Goal: Task Accomplishment & Management: Use online tool/utility

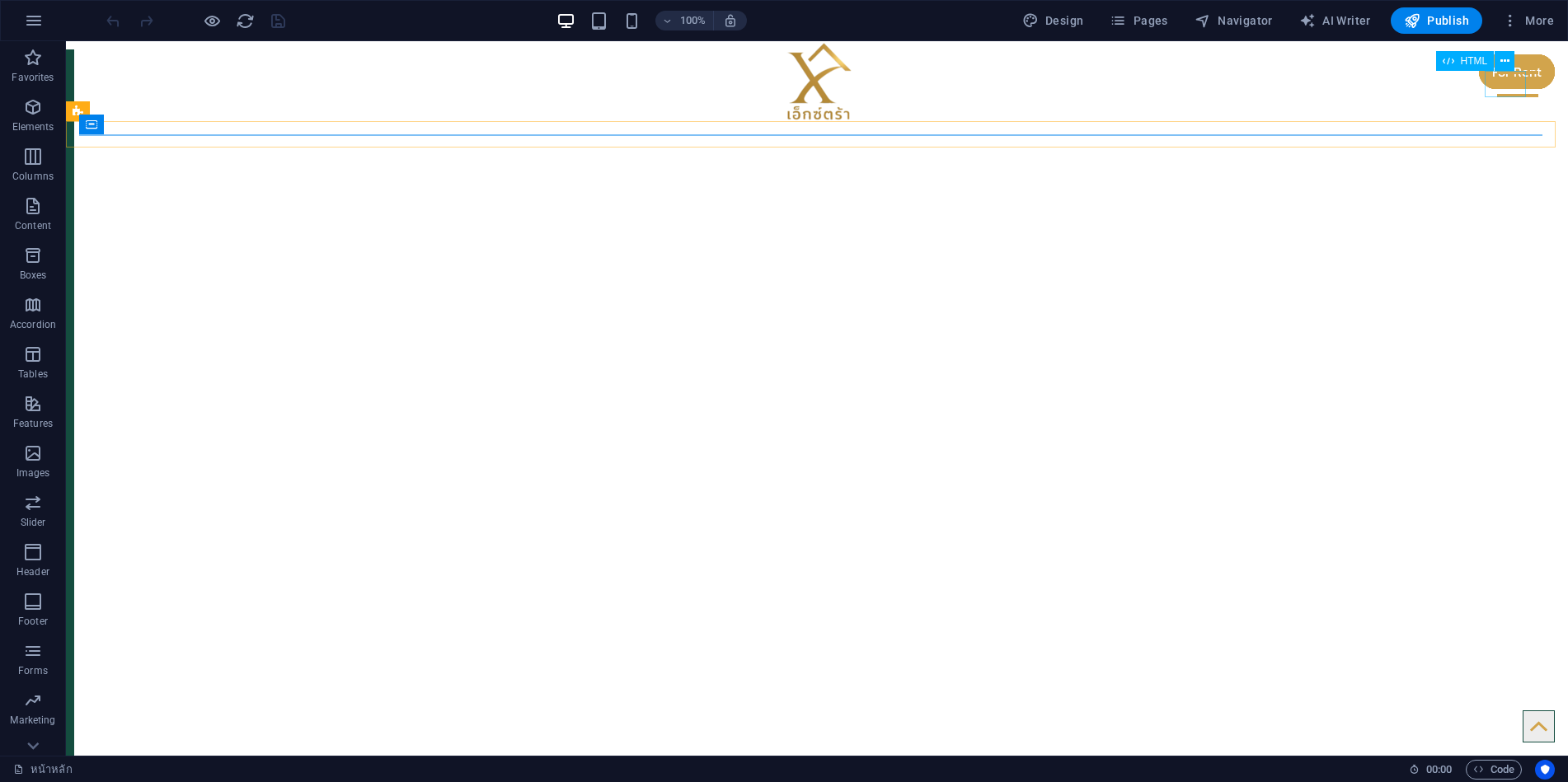
click at [1514, 77] on div at bounding box center [1517, 84] width 41 height 26
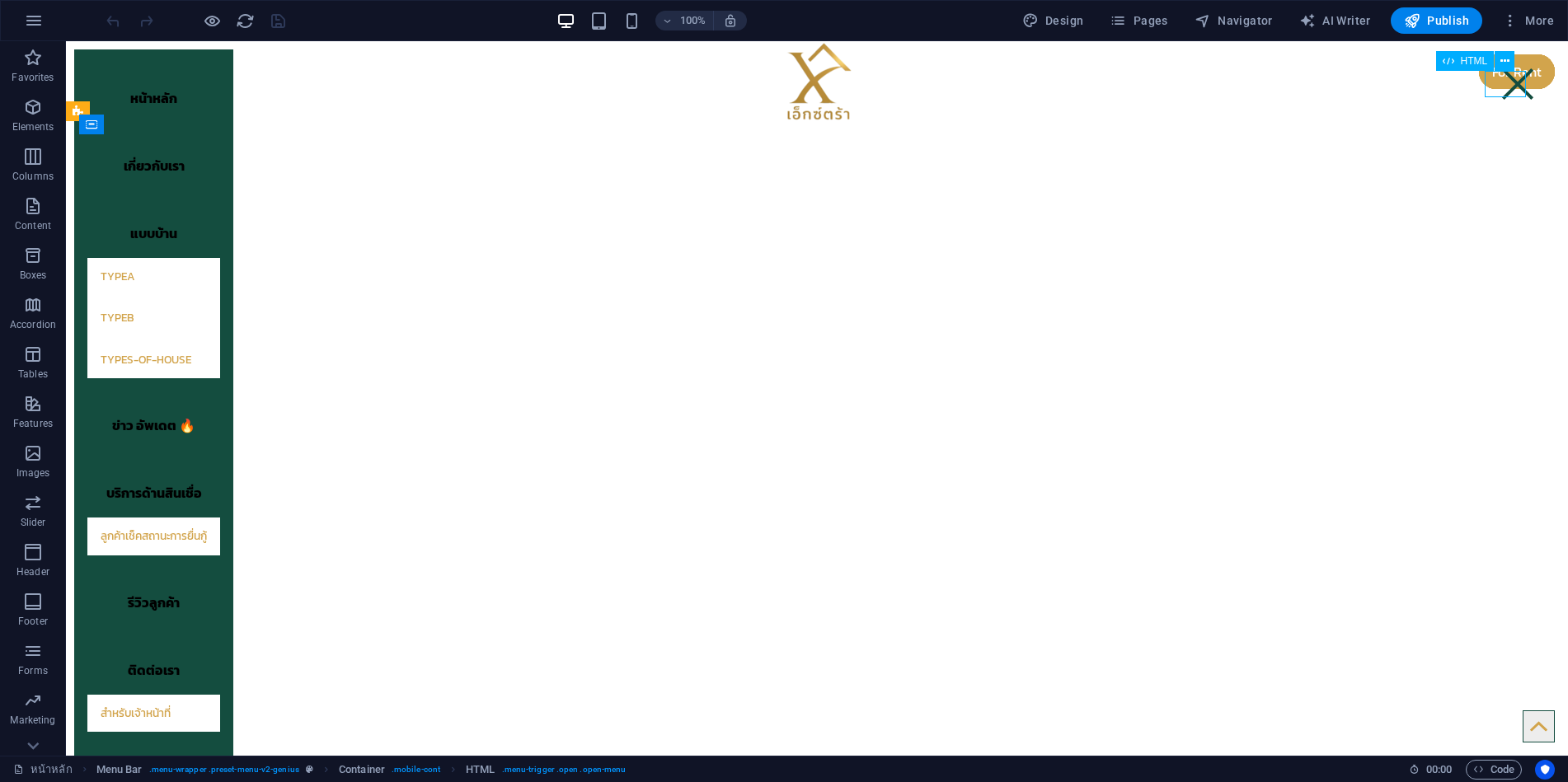
click at [1513, 78] on div at bounding box center [1517, 84] width 41 height 26
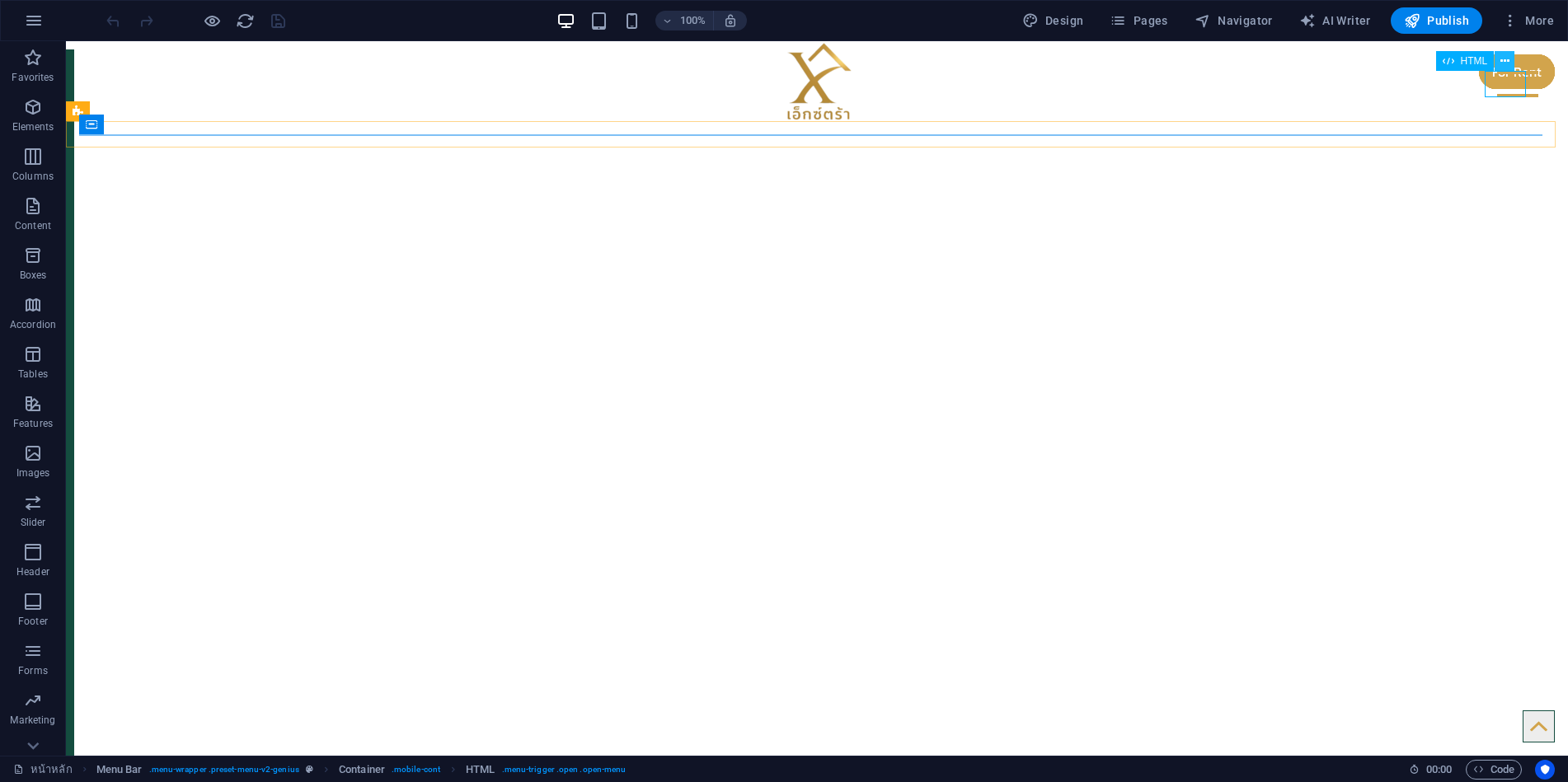
click at [1505, 55] on icon at bounding box center [1505, 62] width 9 height 17
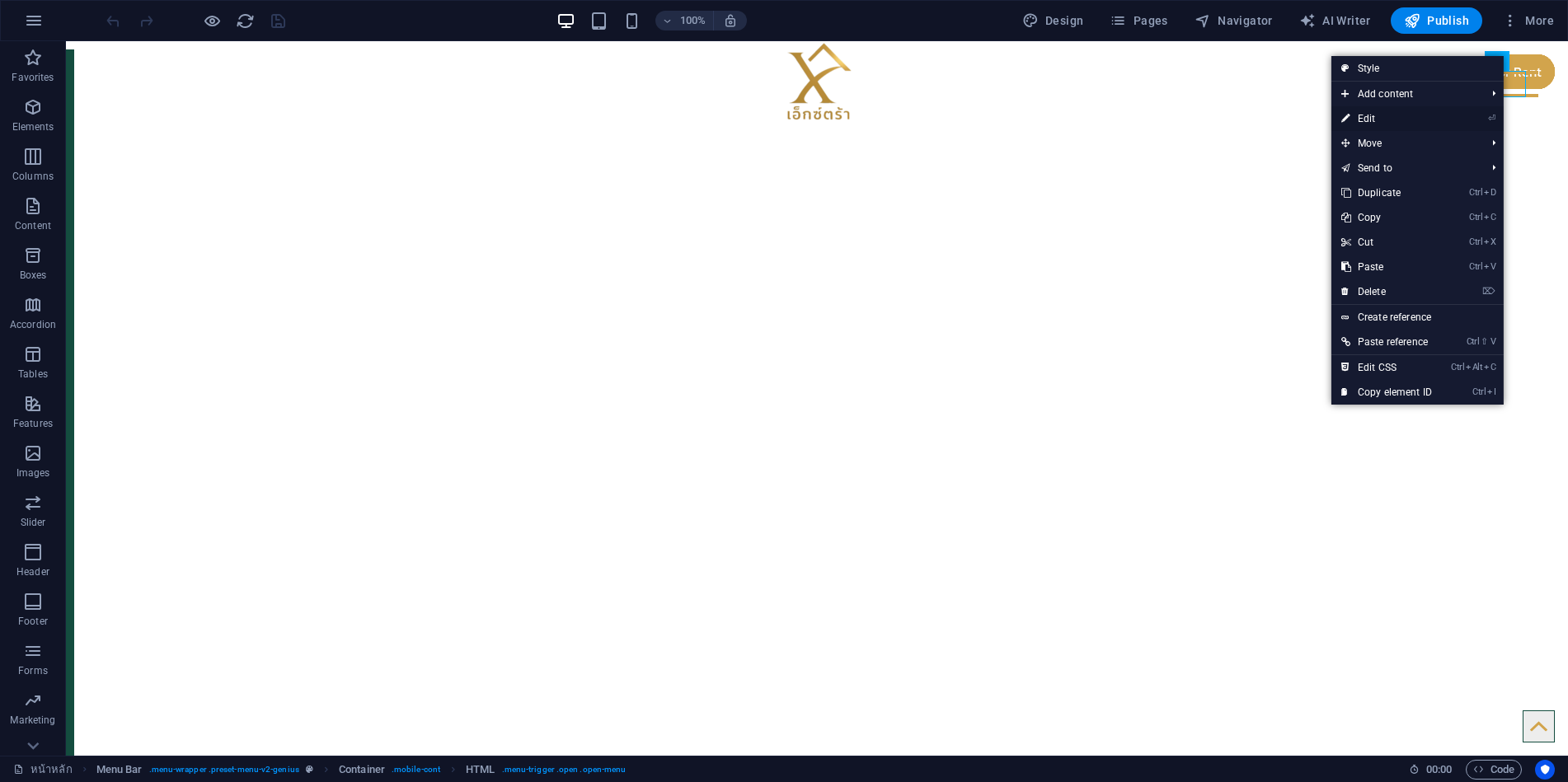
click at [1375, 119] on link "⏎ Edit" at bounding box center [1386, 119] width 110 height 24
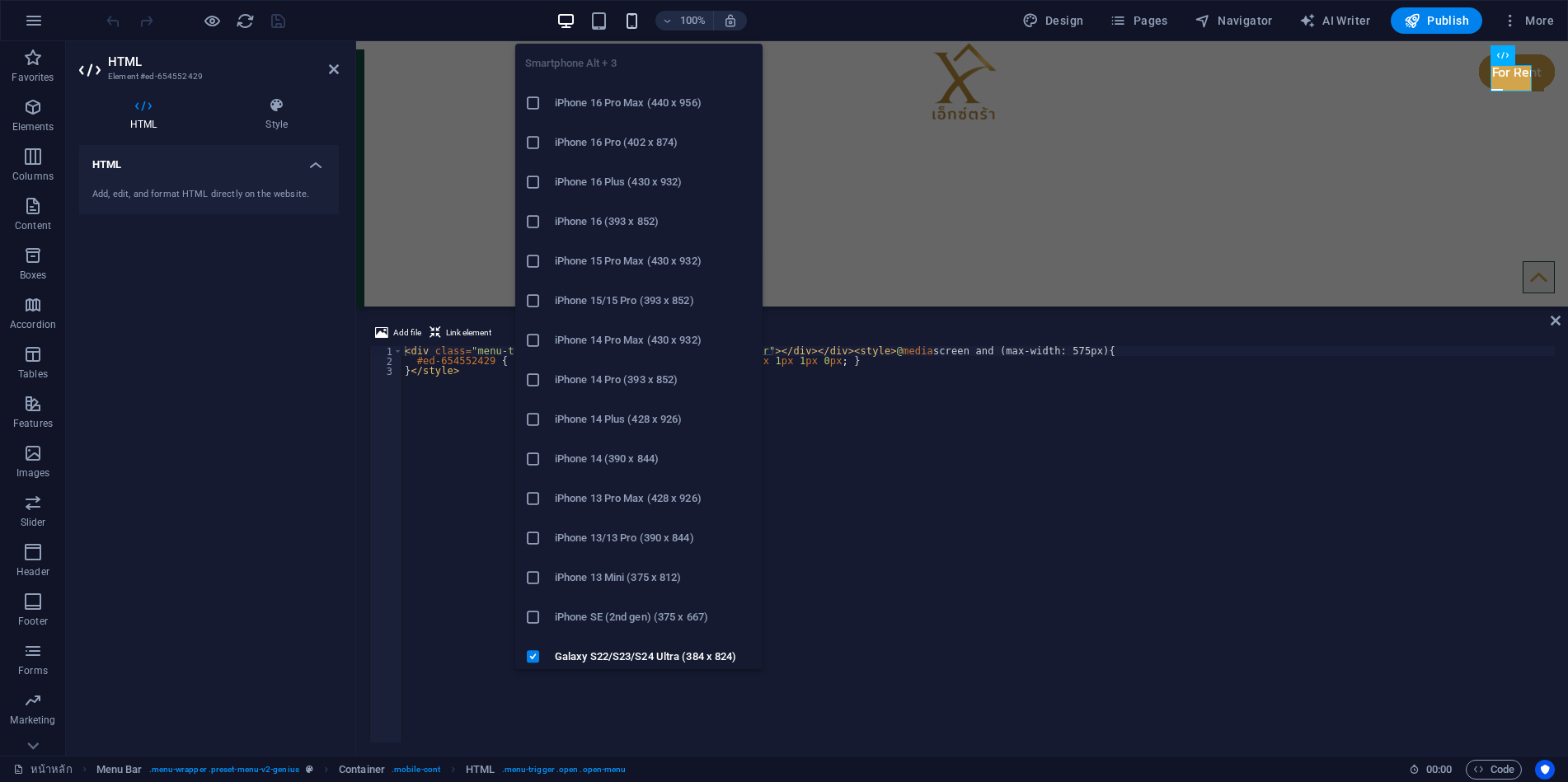
click at [631, 18] on icon "button" at bounding box center [632, 21] width 19 height 19
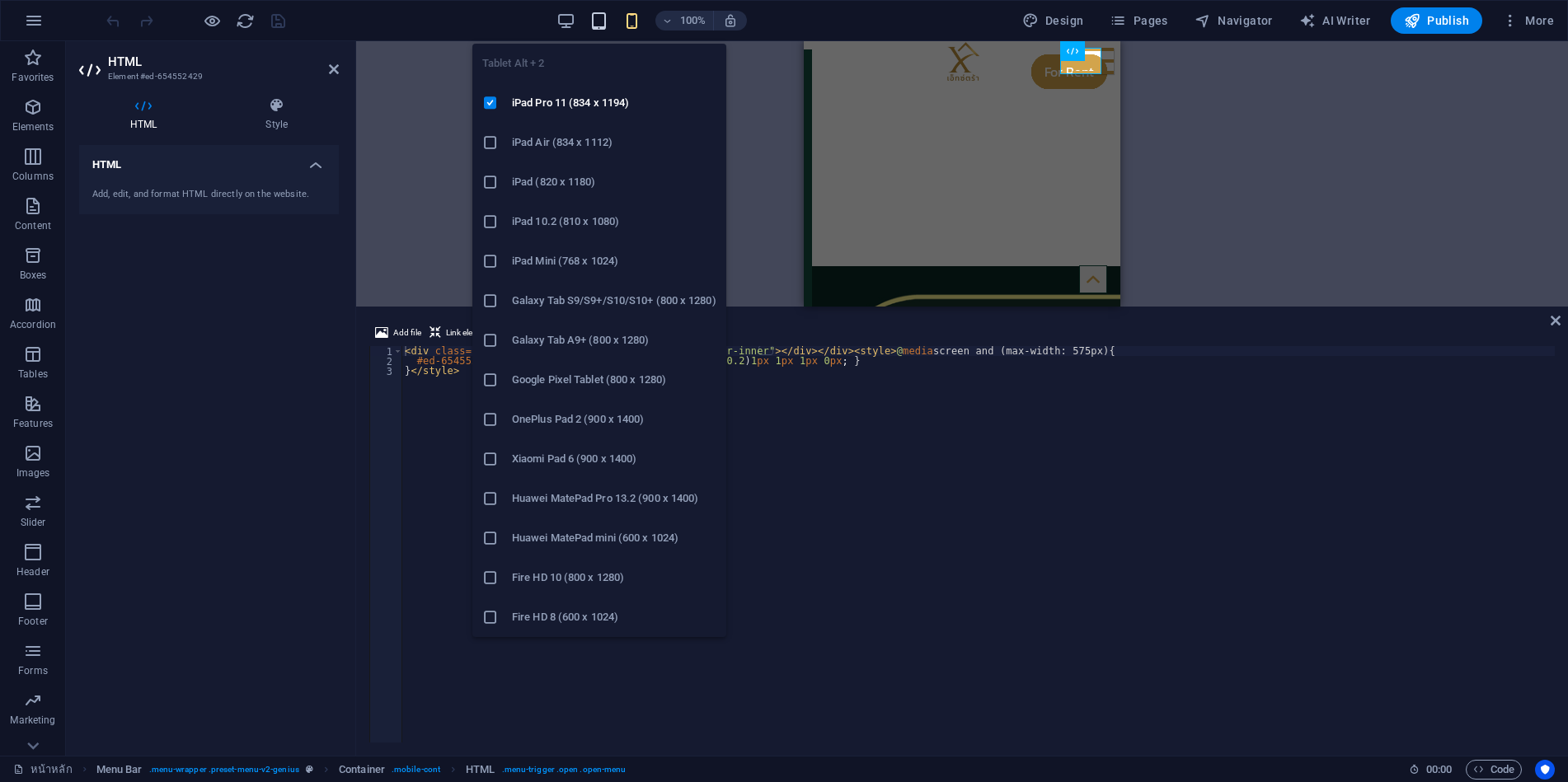
click at [601, 24] on icon "button" at bounding box center [599, 21] width 19 height 19
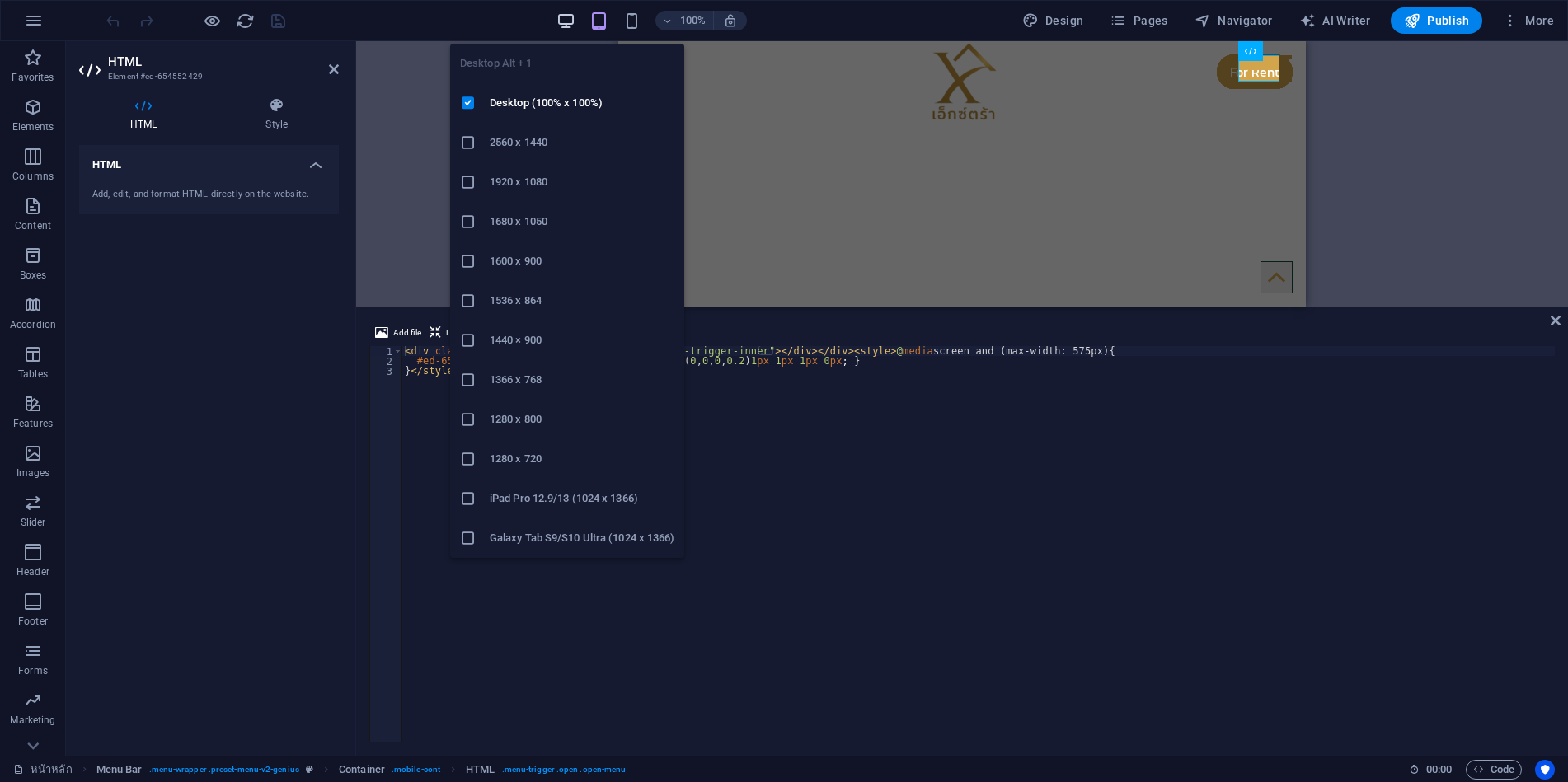
click at [563, 15] on icon "button" at bounding box center [566, 21] width 19 height 19
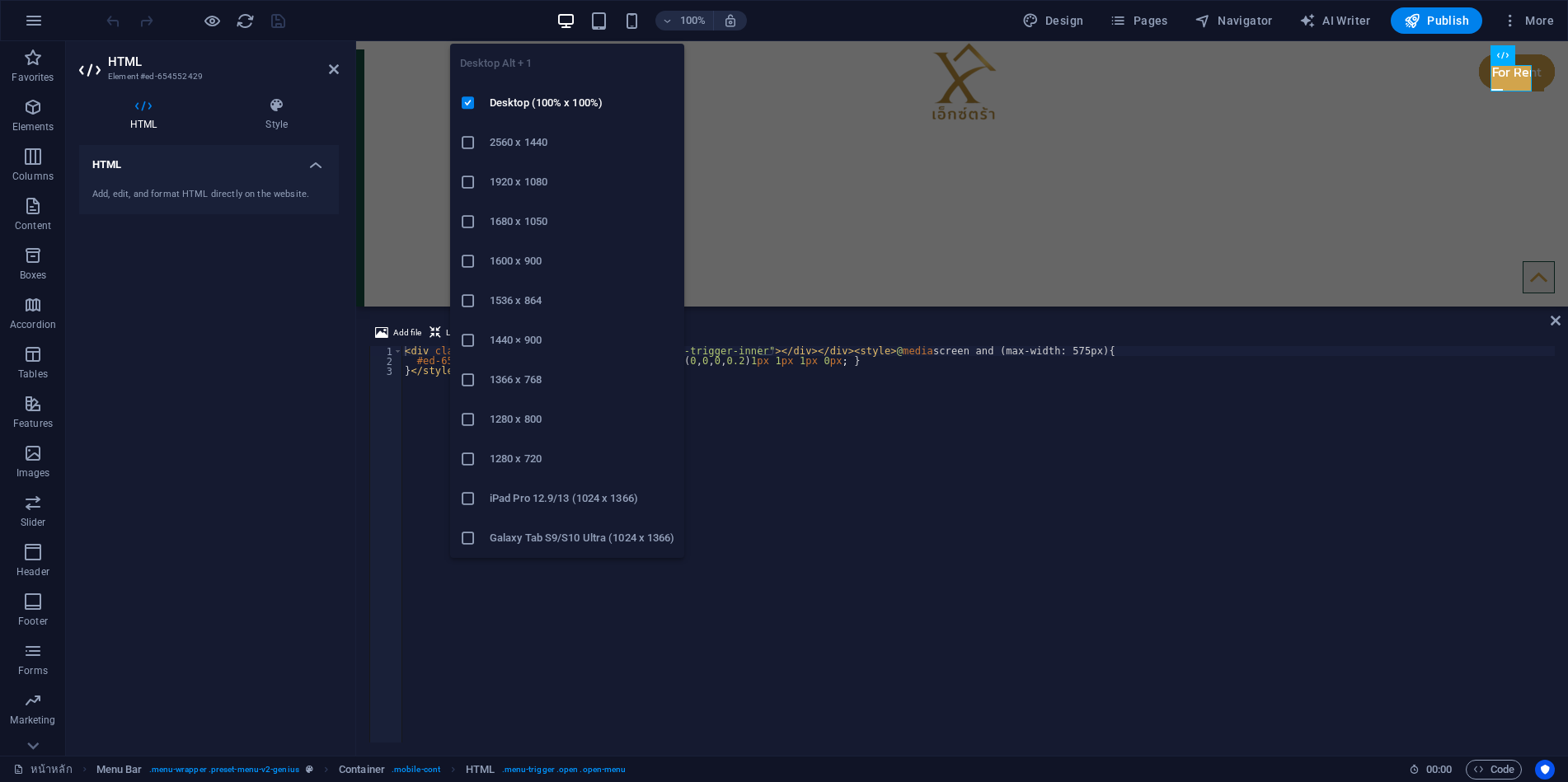
click at [567, 22] on icon "button" at bounding box center [566, 21] width 19 height 19
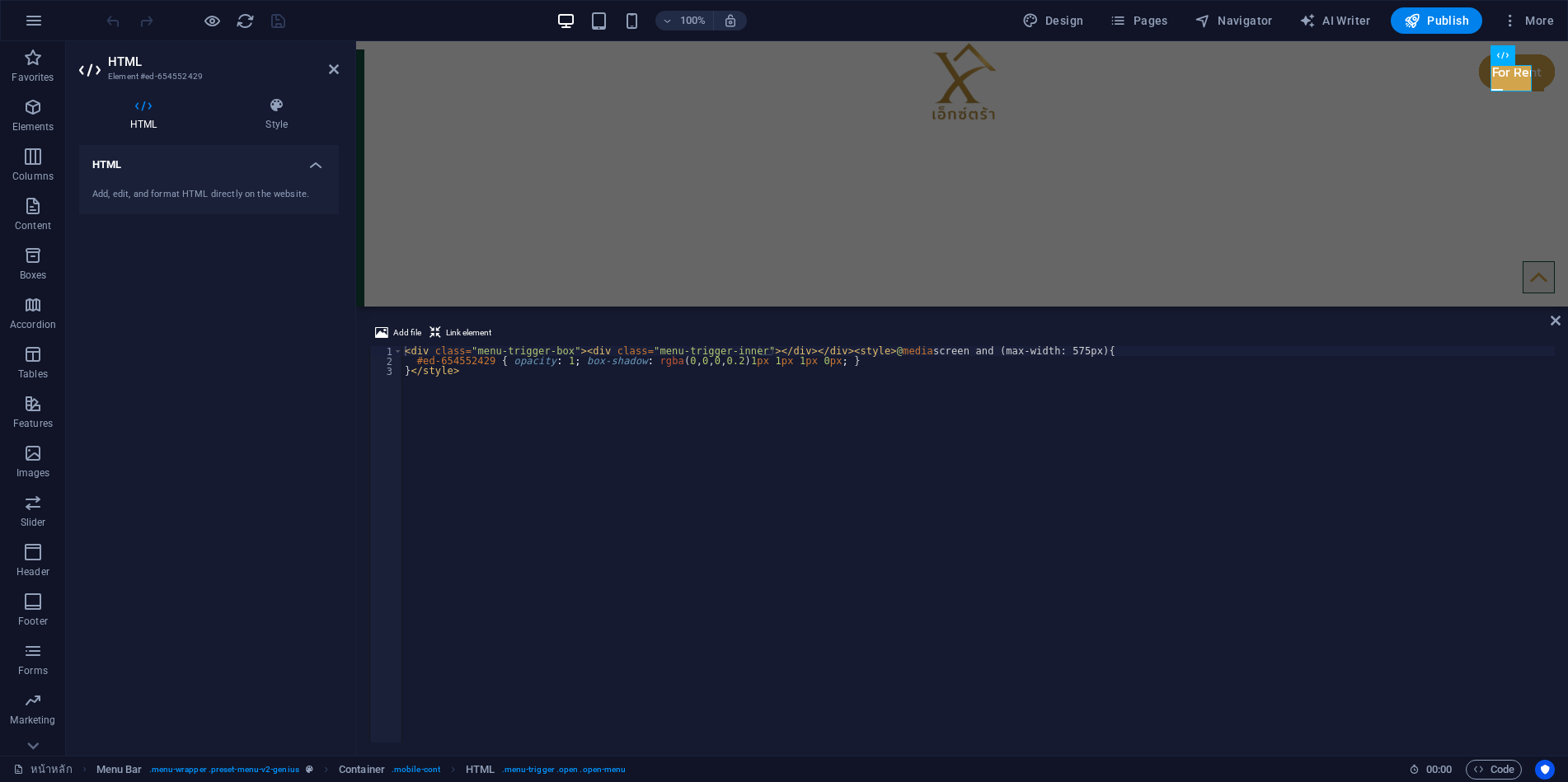
click at [423, 22] on div "100% Design Pages Navigator AI Writer Publish More" at bounding box center [831, 21] width 1457 height 26
click at [933, 126] on div "หน้าหลัก เกี่ยวกับเรา แบบบ้าน TypeA TypeB types-of-house ข่าว อัพเดต 🔥 บริการด้…" at bounding box center [961, 135] width 1211 height 26
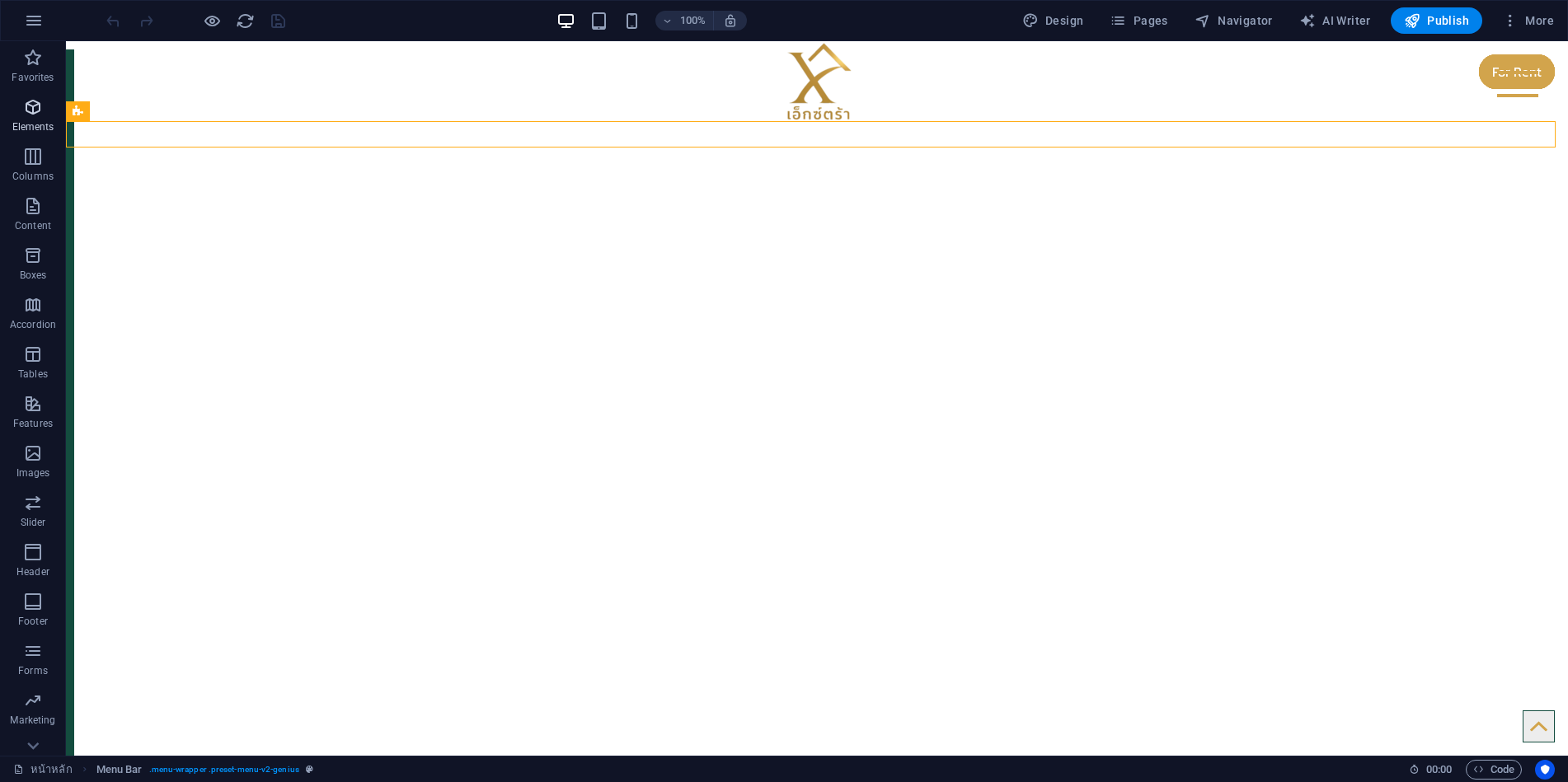
click at [41, 108] on icon "button" at bounding box center [33, 107] width 20 height 20
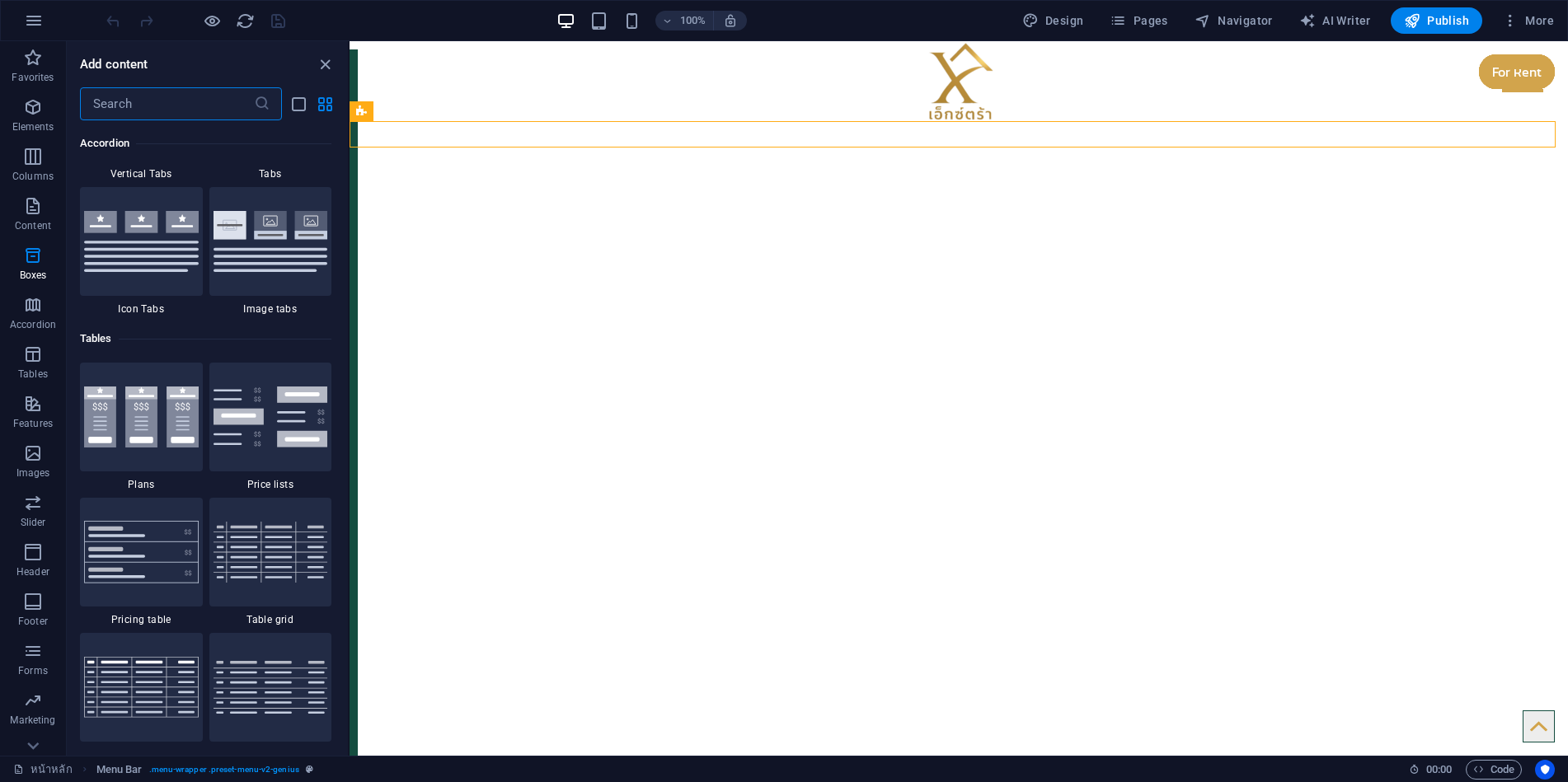
scroll to position [5669, 0]
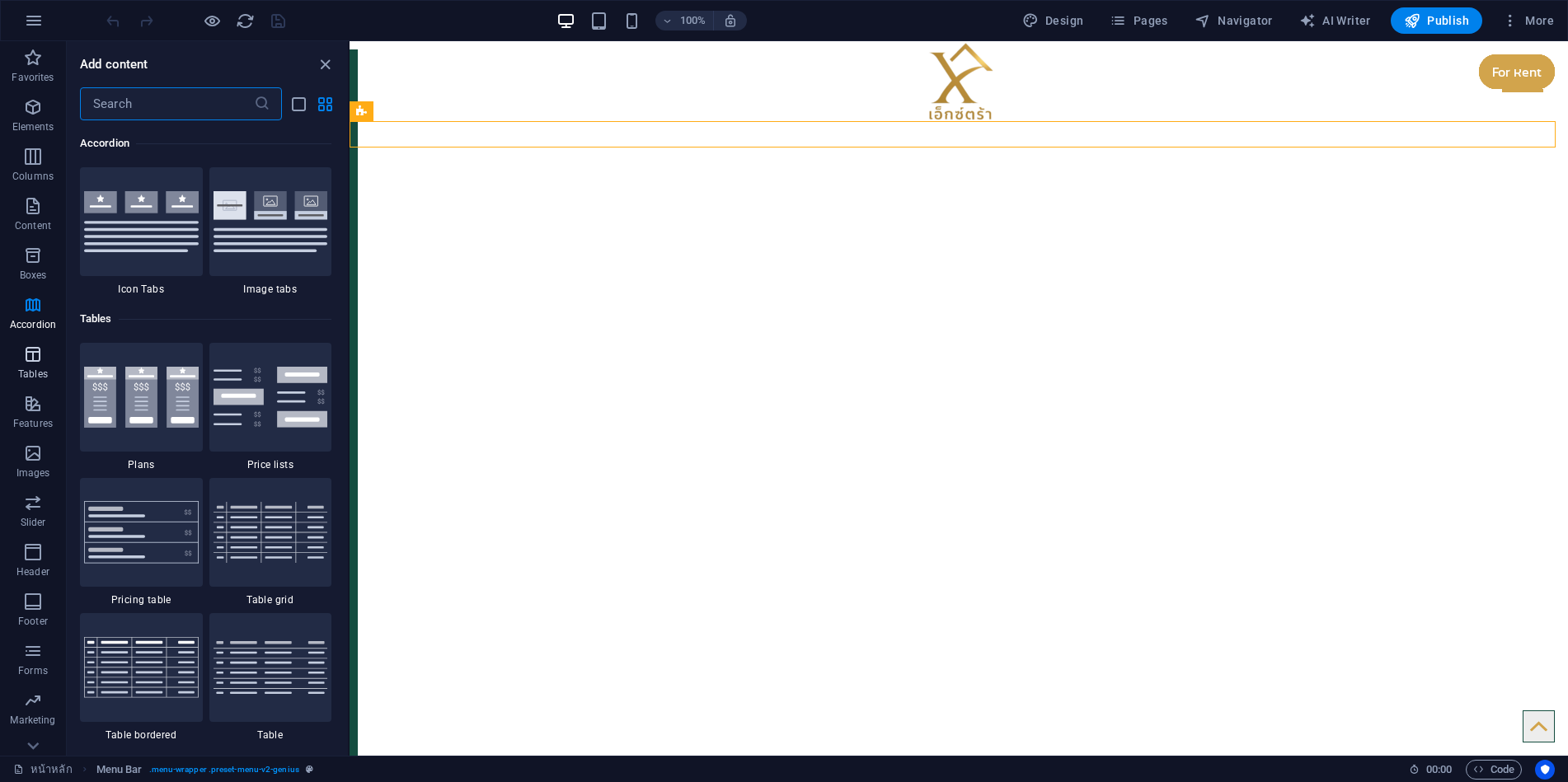
click at [27, 358] on icon "button" at bounding box center [33, 354] width 20 height 20
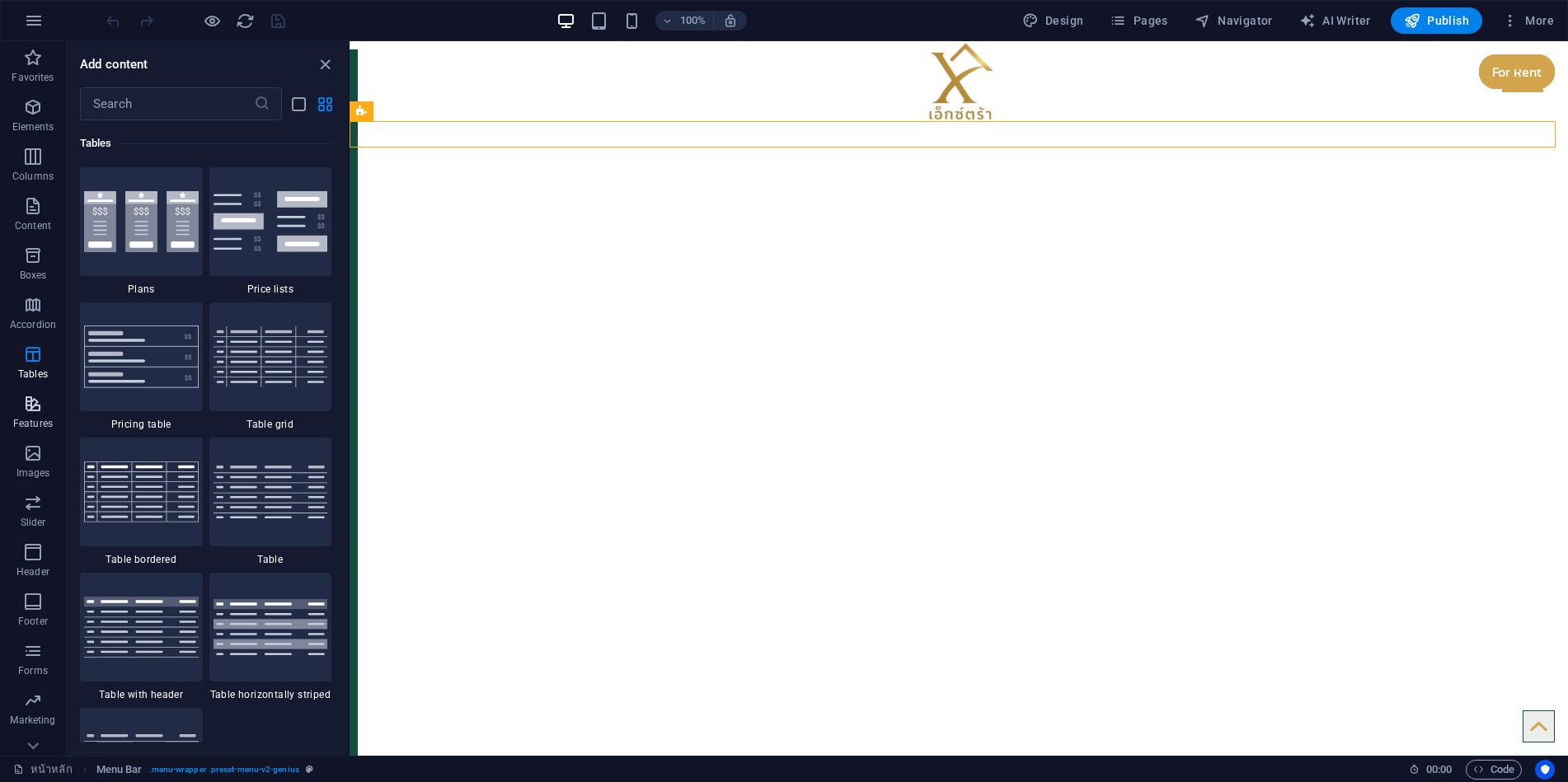
click at [35, 400] on icon "button" at bounding box center [33, 404] width 20 height 20
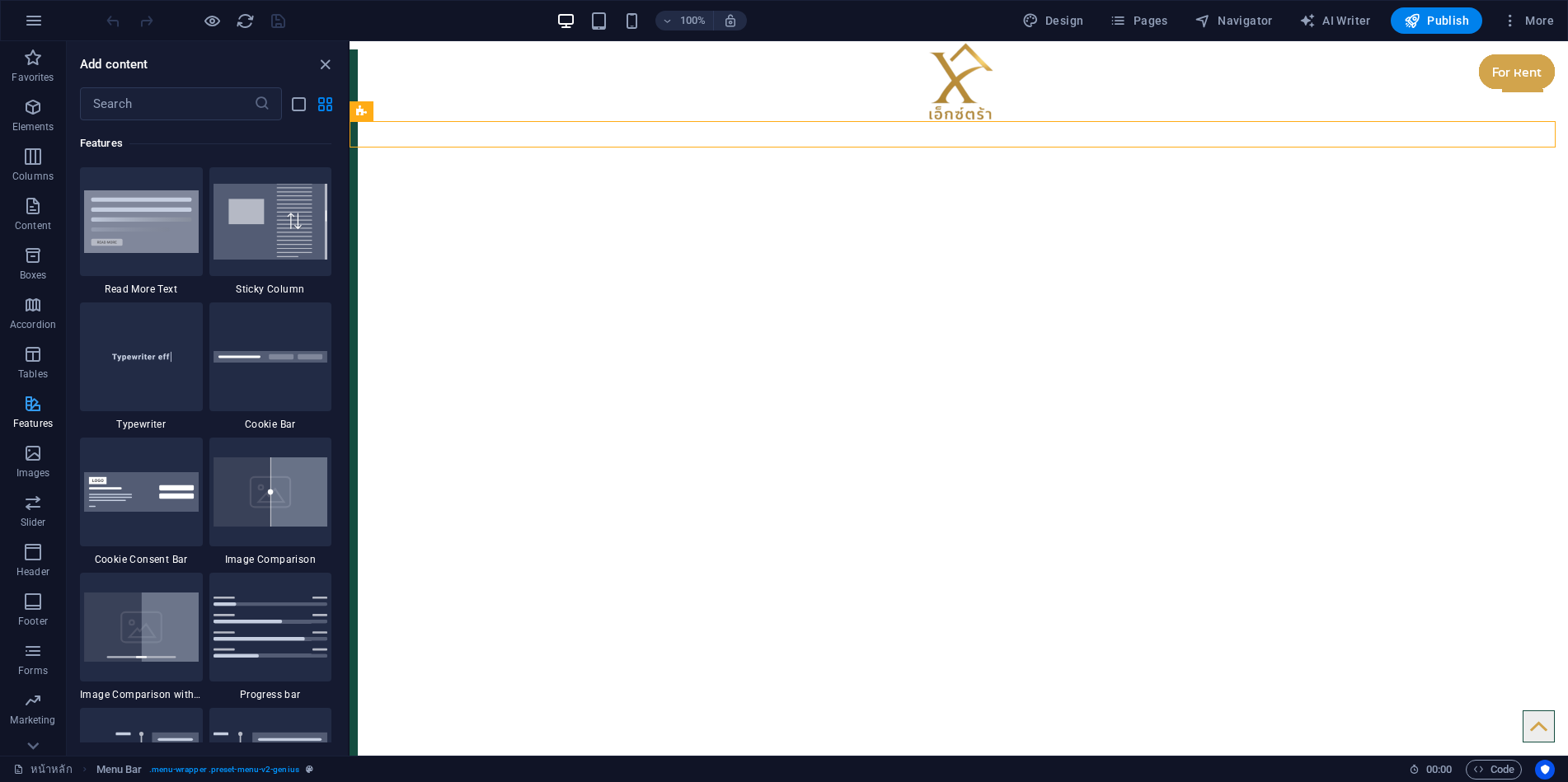
scroll to position [6562, 0]
click at [173, 361] on img at bounding box center [141, 357] width 115 height 76
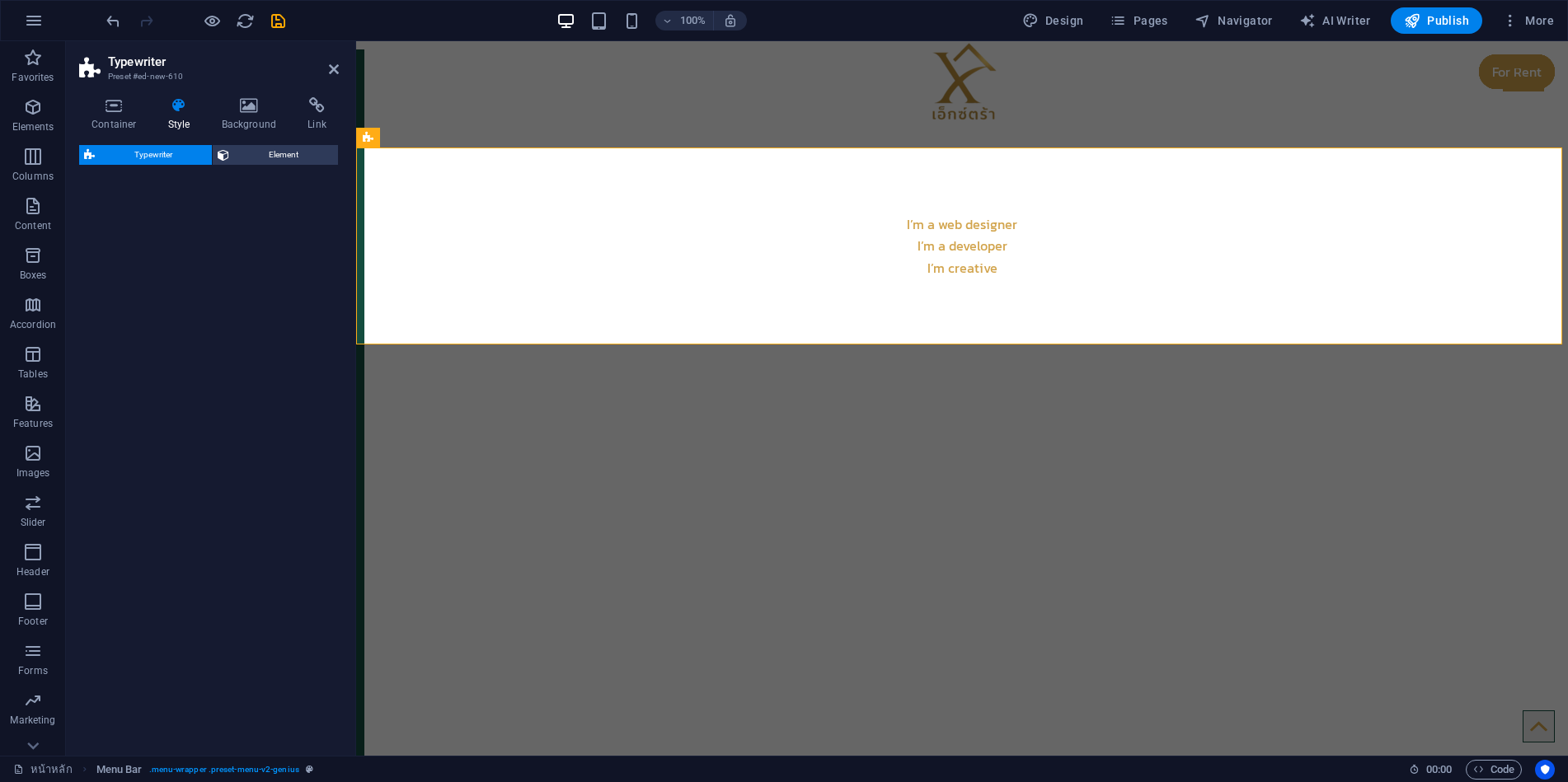
select select "ms"
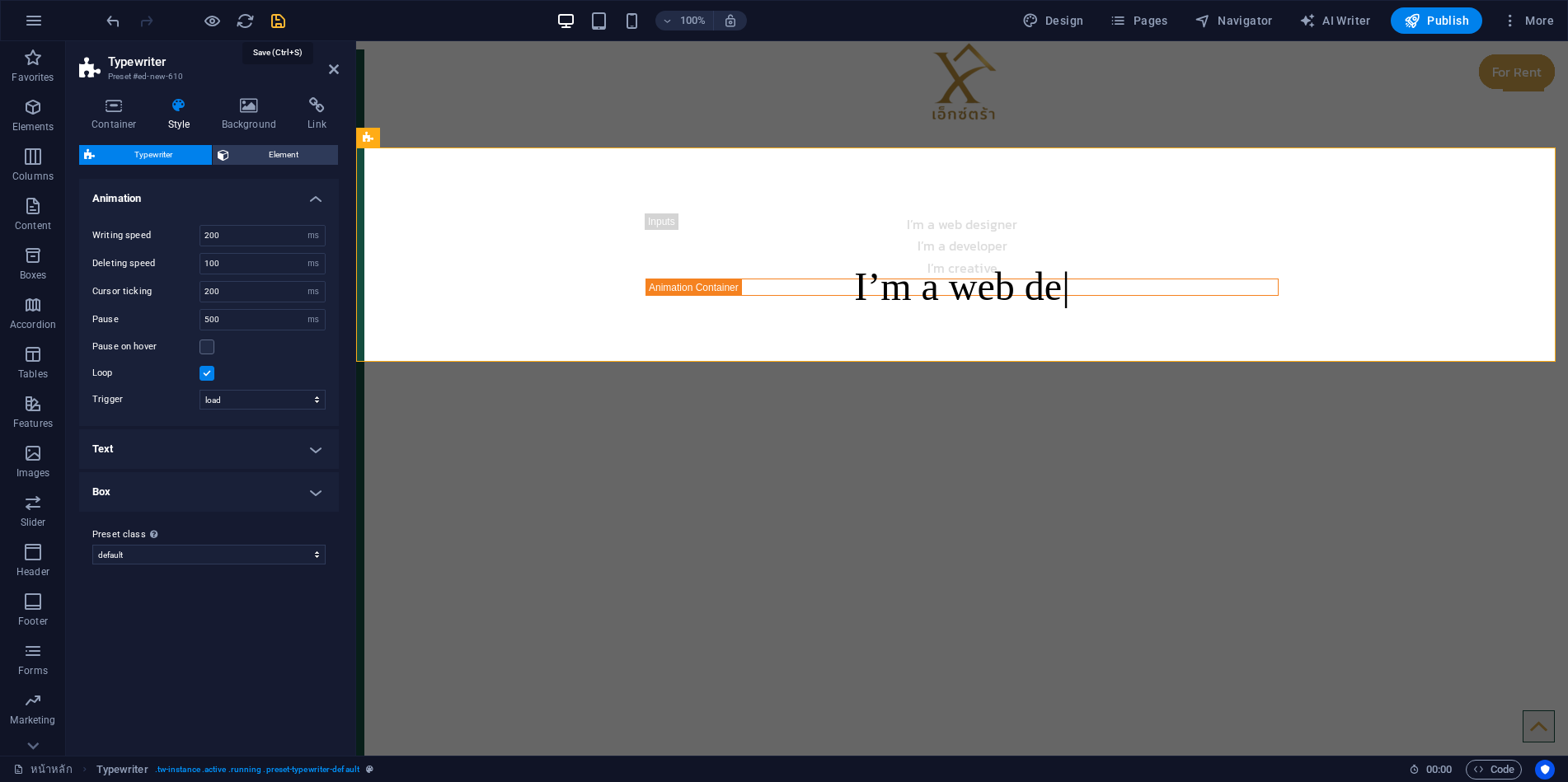
click at [280, 23] on icon "save" at bounding box center [279, 21] width 19 height 19
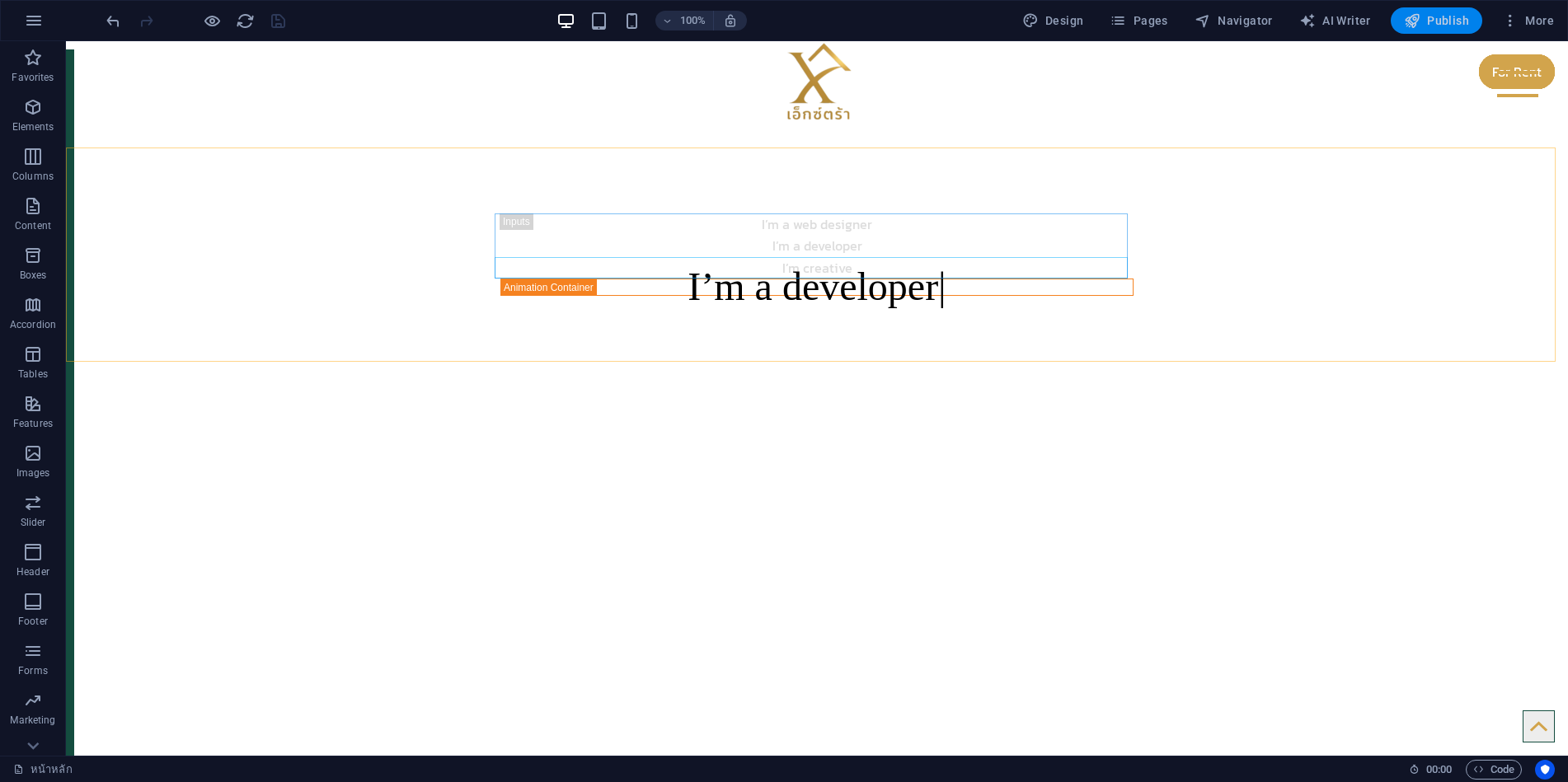
click at [1438, 16] on span "Publish" at bounding box center [1436, 20] width 65 height 16
